Goal: Task Accomplishment & Management: Manage account settings

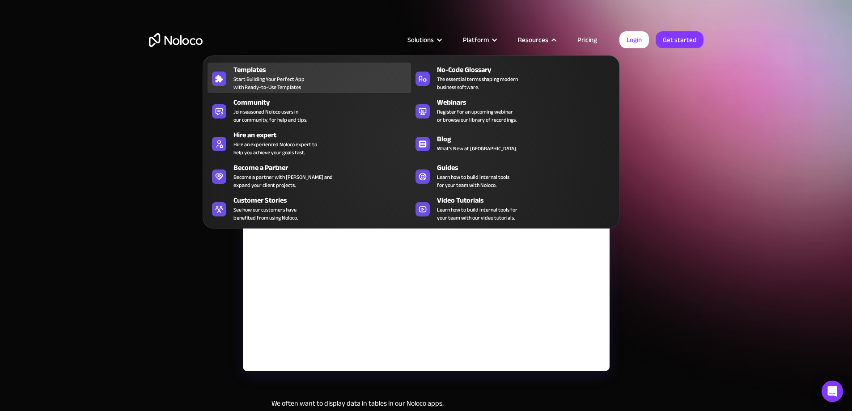
click at [304, 82] on div "Templates Start Building Your Perfect App with Ready-to-Use Templates" at bounding box center [319, 77] width 173 height 27
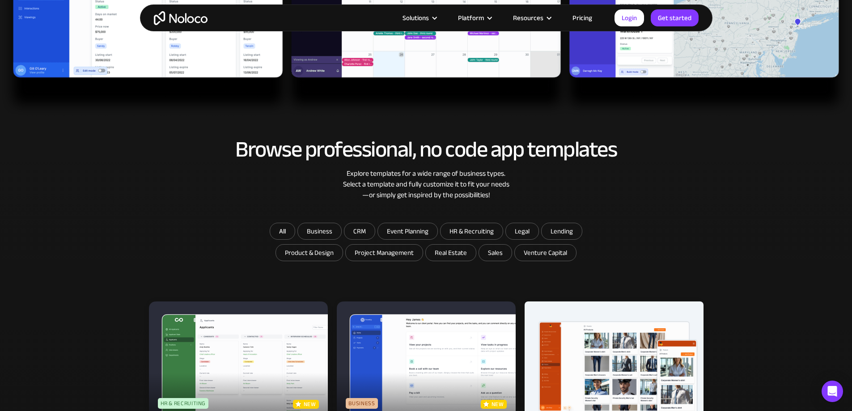
scroll to position [89, 0]
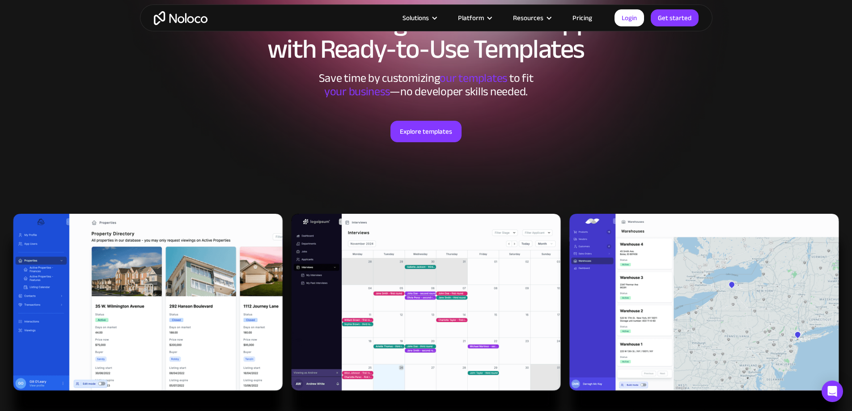
click at [197, 19] on img "home" at bounding box center [181, 18] width 54 height 14
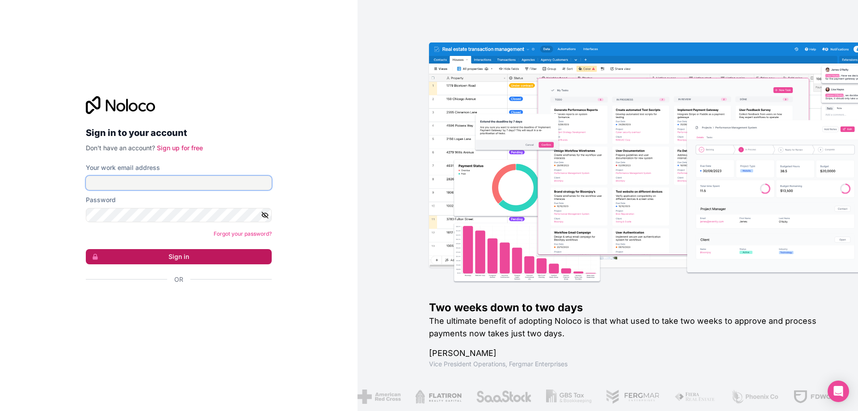
type input "dr@fensteruk.net"
click at [219, 256] on button "Sign in" at bounding box center [179, 256] width 186 height 15
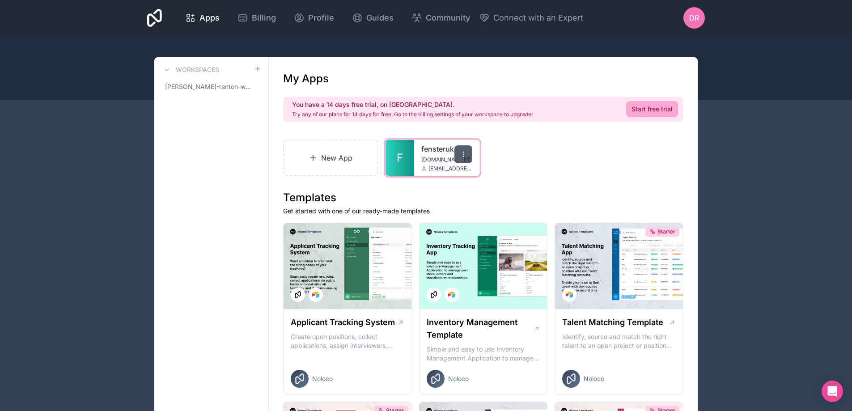
click at [466, 158] on div at bounding box center [463, 154] width 18 height 18
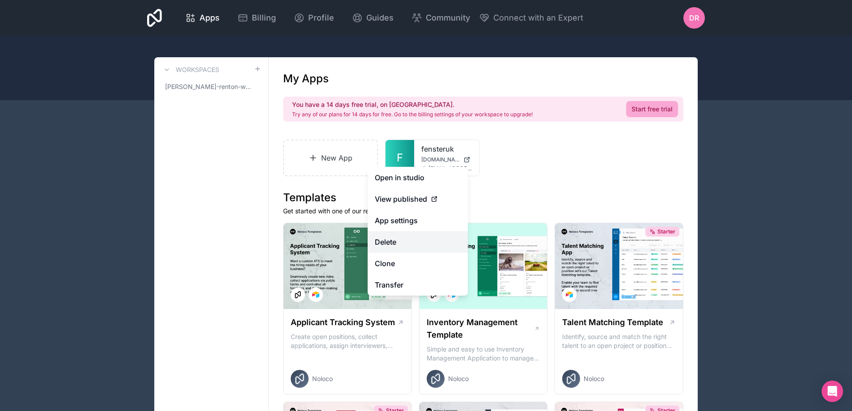
click at [418, 239] on button "Delete" at bounding box center [417, 241] width 100 height 21
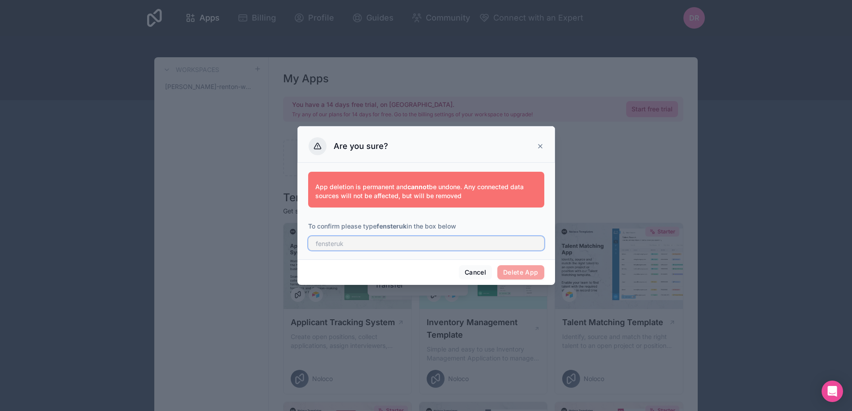
click at [450, 246] on input "text" at bounding box center [426, 243] width 236 height 14
type input "fensteruk"
click at [525, 276] on button "Delete App" at bounding box center [520, 272] width 47 height 14
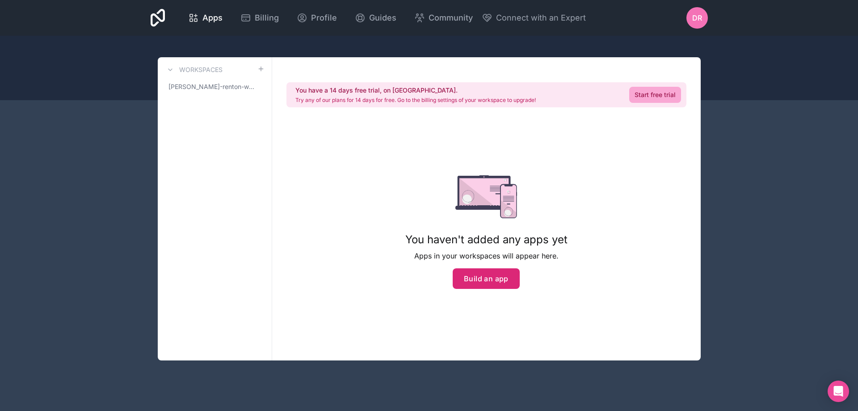
click at [472, 278] on button "Build an app" at bounding box center [486, 278] width 67 height 21
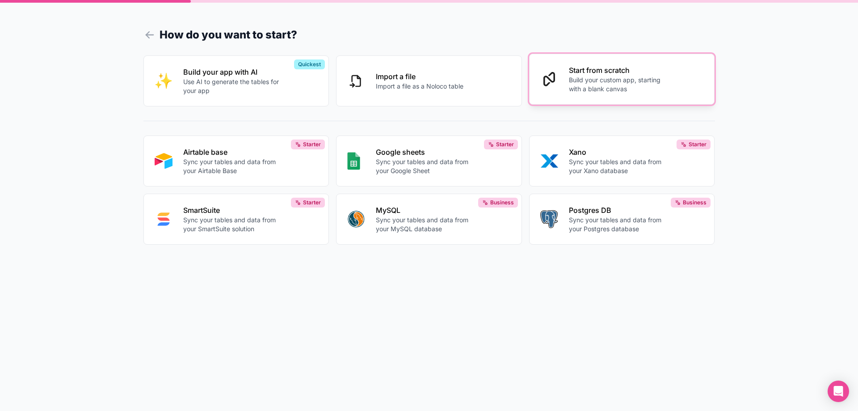
click at [597, 91] on p "Build your custom app, starting with a blank canvas" at bounding box center [618, 85] width 99 height 18
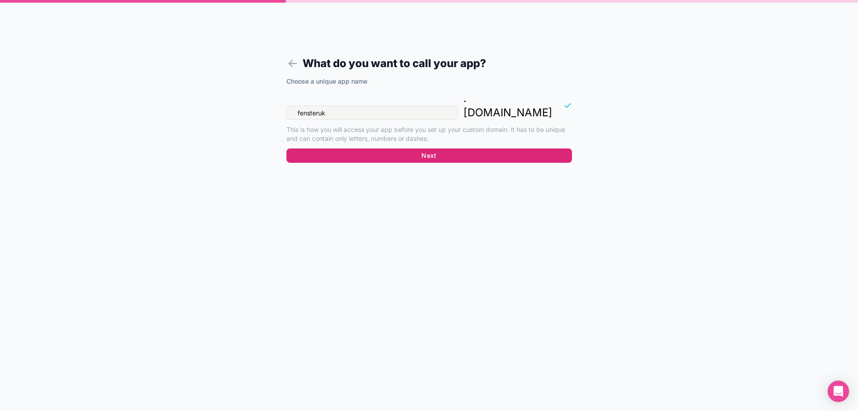
click at [460, 148] on button "Next" at bounding box center [430, 155] width 286 height 14
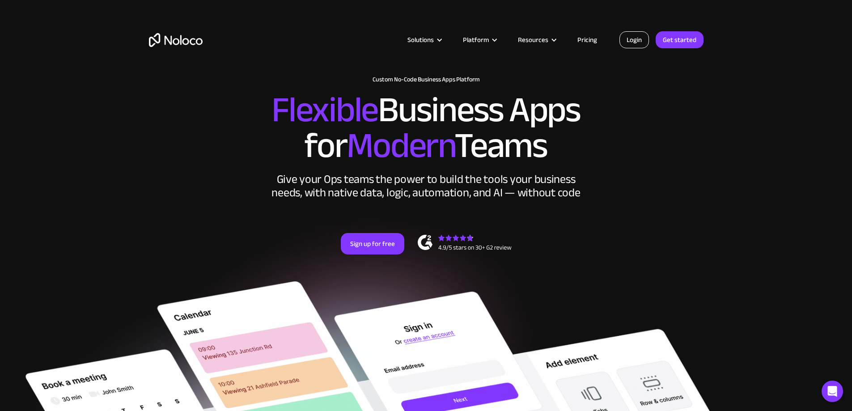
click at [637, 43] on link "Login" at bounding box center [634, 39] width 30 height 17
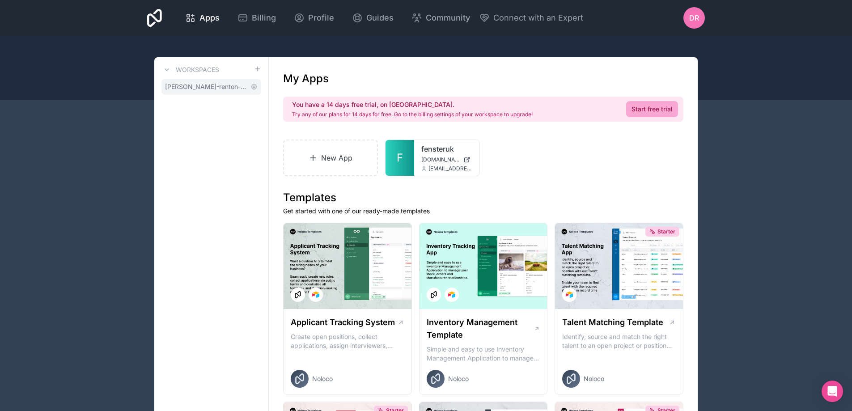
click at [224, 89] on span "[PERSON_NAME]-renton-workspace" at bounding box center [206, 86] width 82 height 9
click at [252, 85] on icon at bounding box center [253, 86] width 5 height 5
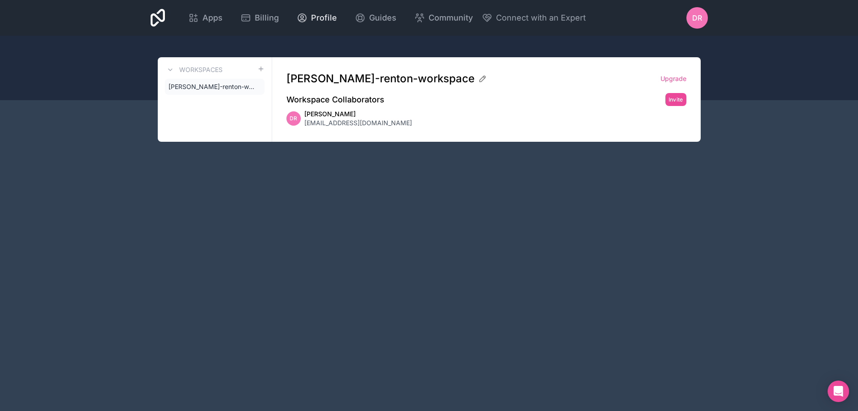
click at [326, 16] on span "Profile" at bounding box center [324, 18] width 26 height 13
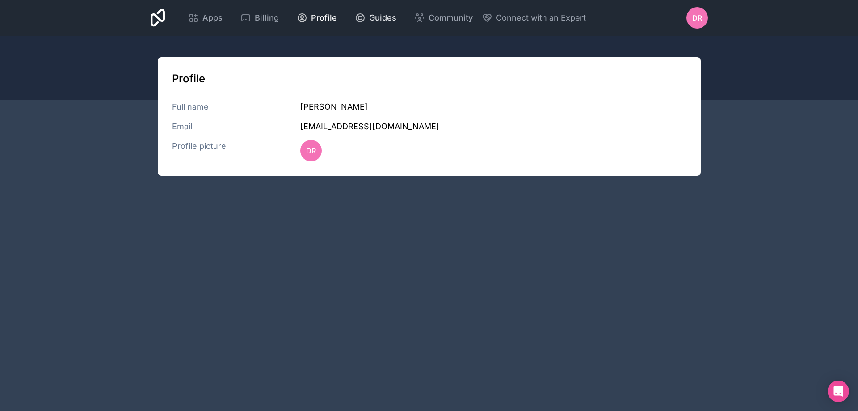
click at [376, 15] on span "Guides" at bounding box center [382, 18] width 27 height 13
click at [703, 12] on div "DR" at bounding box center [697, 17] width 21 height 21
click at [785, 89] on div at bounding box center [429, 68] width 858 height 64
click at [220, 15] on span "Apps" at bounding box center [213, 18] width 20 height 13
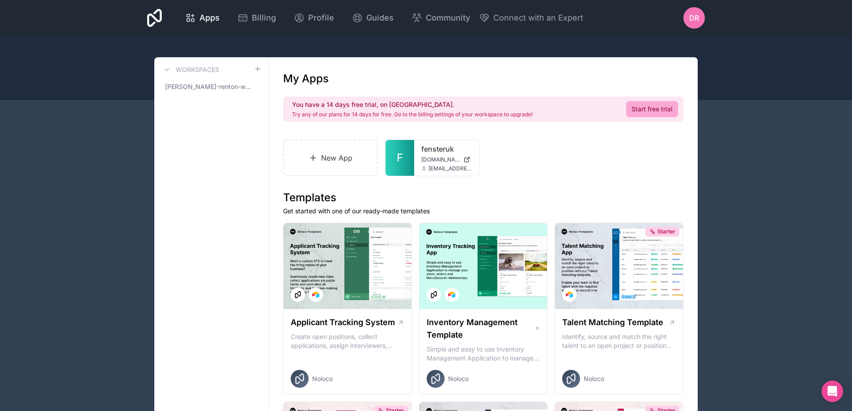
click at [157, 17] on icon at bounding box center [154, 18] width 15 height 18
click at [209, 86] on span "[PERSON_NAME]-renton-workspace" at bounding box center [206, 86] width 82 height 9
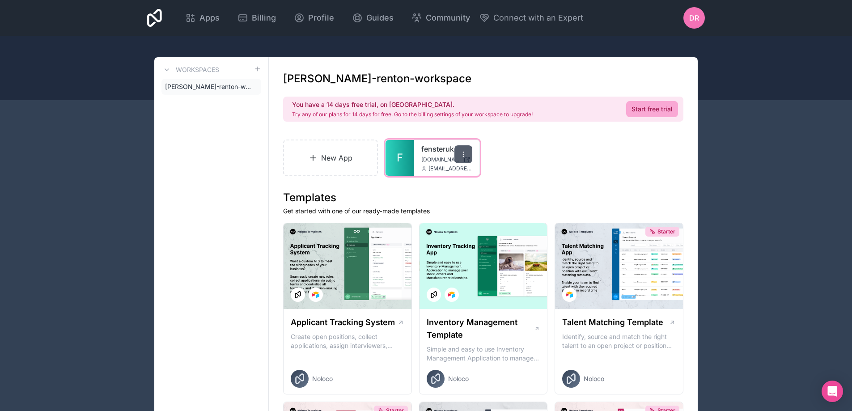
click at [463, 153] on icon at bounding box center [463, 154] width 7 height 7
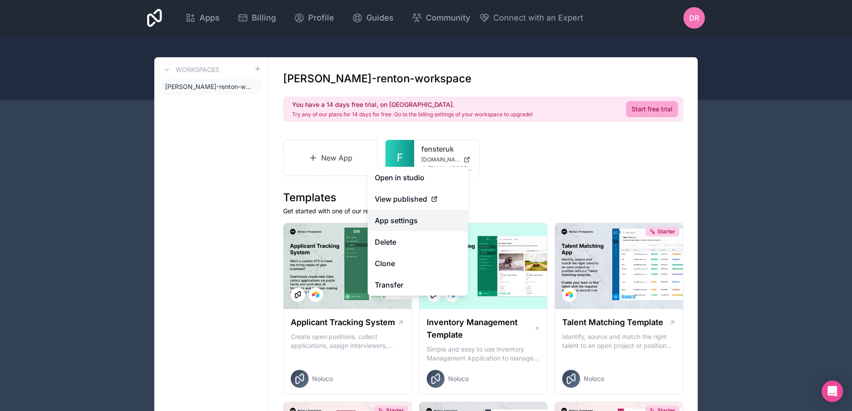
click at [419, 218] on link "App settings" at bounding box center [417, 220] width 100 height 21
